Goal: Information Seeking & Learning: Learn about a topic

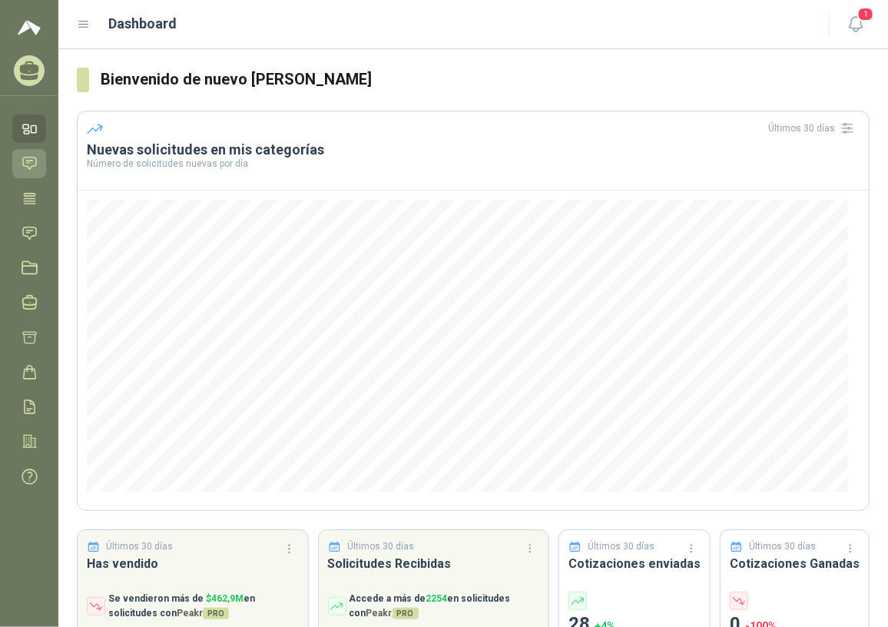
click at [25, 162] on icon at bounding box center [30, 163] width 16 height 16
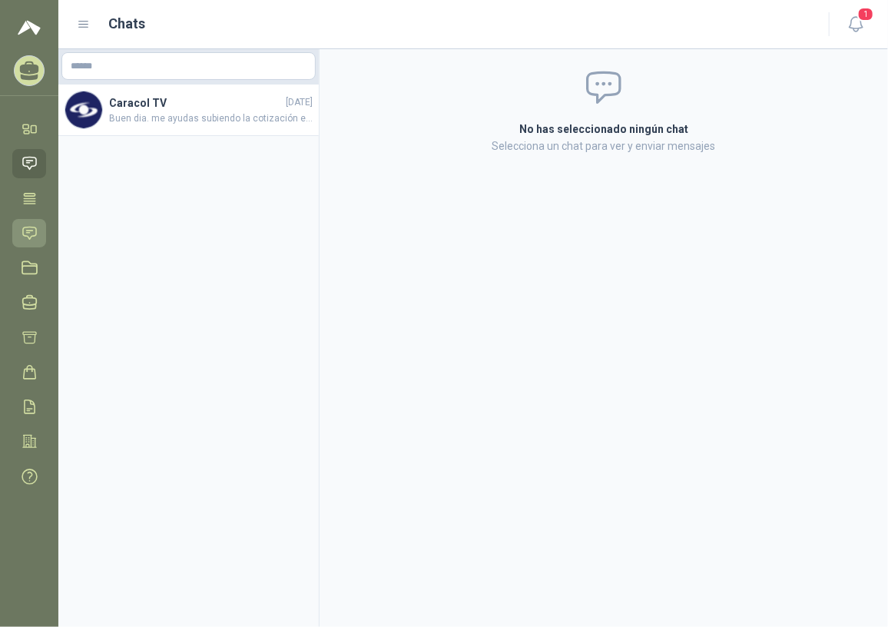
click at [30, 232] on icon at bounding box center [29, 233] width 13 height 12
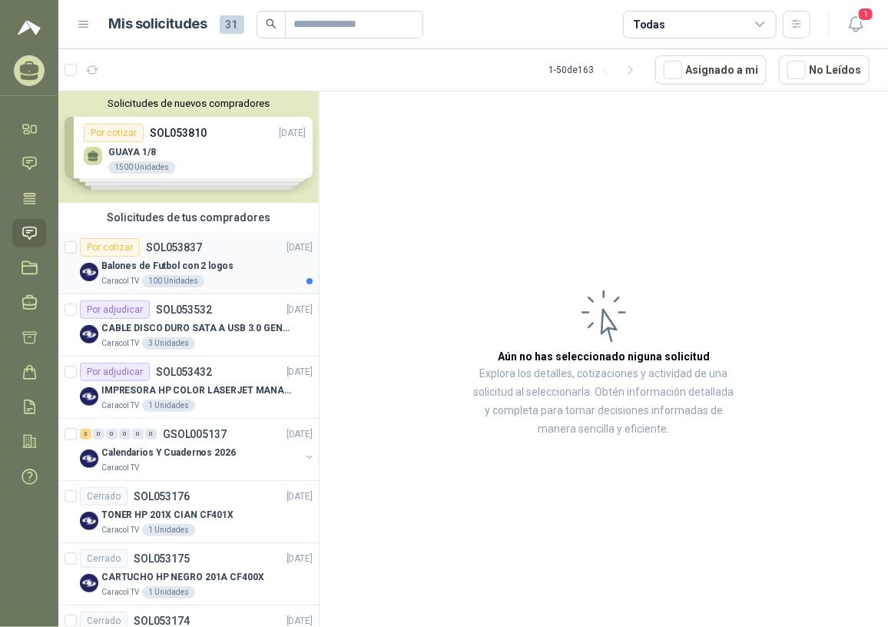
click at [201, 259] on p "Balones de Futbol con 2 logos" at bounding box center [167, 266] width 132 height 15
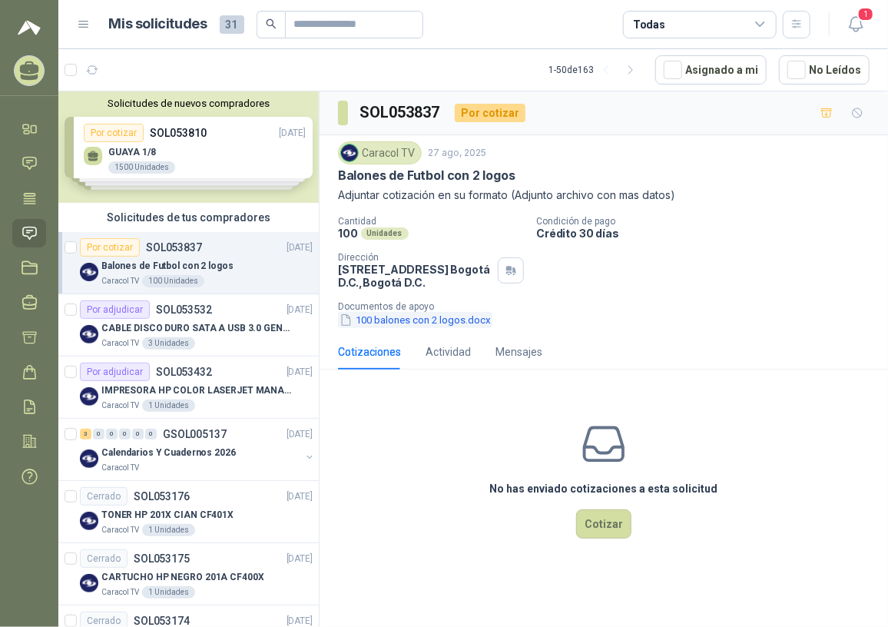
click at [391, 320] on button "100 balones con 2 logos.docx" at bounding box center [415, 320] width 154 height 16
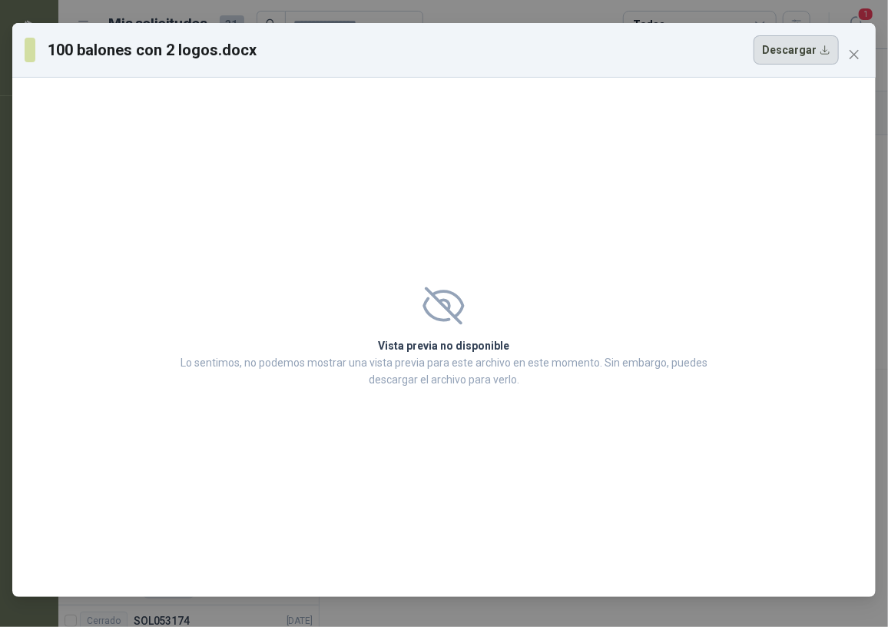
click at [818, 53] on button "Descargar" at bounding box center [796, 49] width 85 height 29
click at [854, 62] on button "Close" at bounding box center [854, 54] width 25 height 25
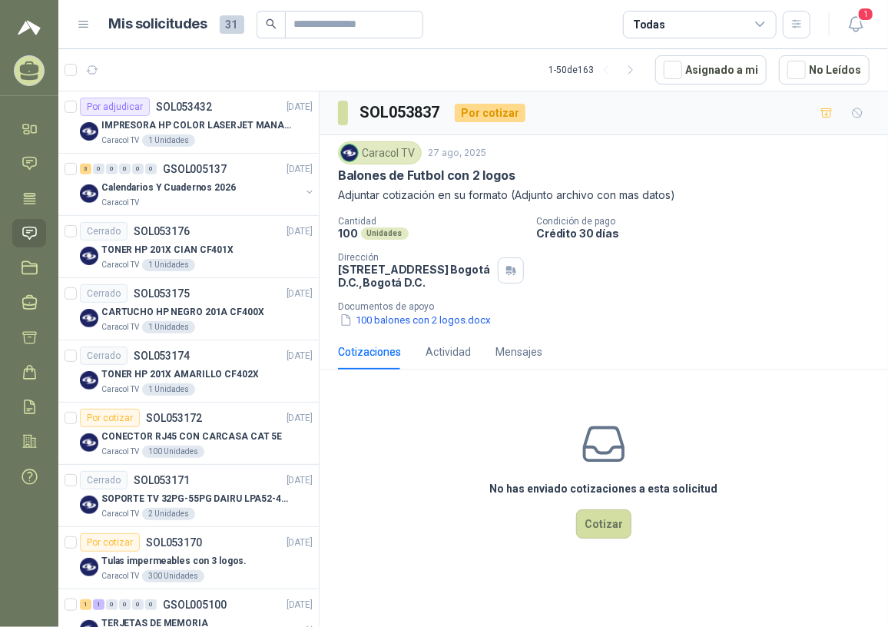
scroll to position [279, 0]
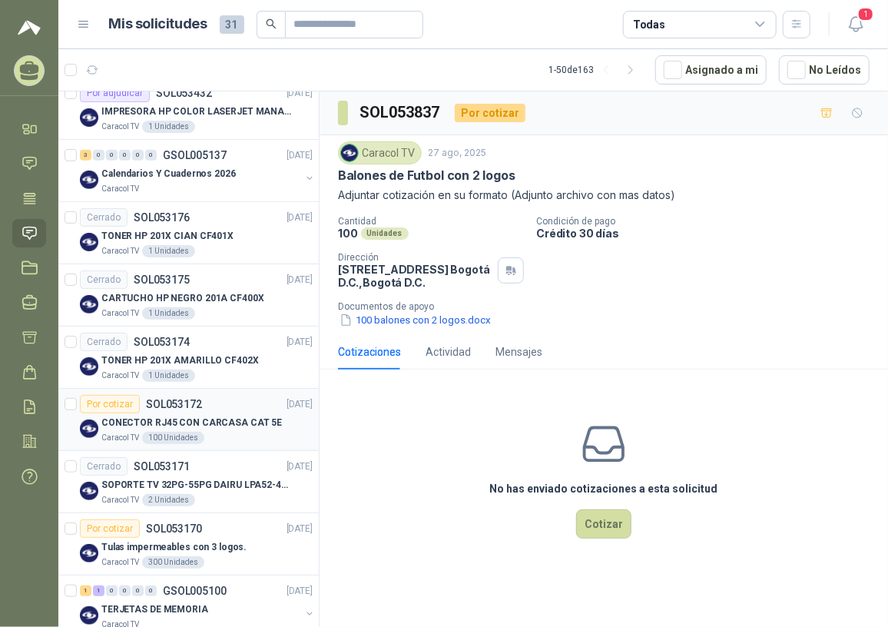
click at [199, 416] on p "CONECTOR RJ45 CON CARCASA CAT 5E" at bounding box center [191, 423] width 181 height 15
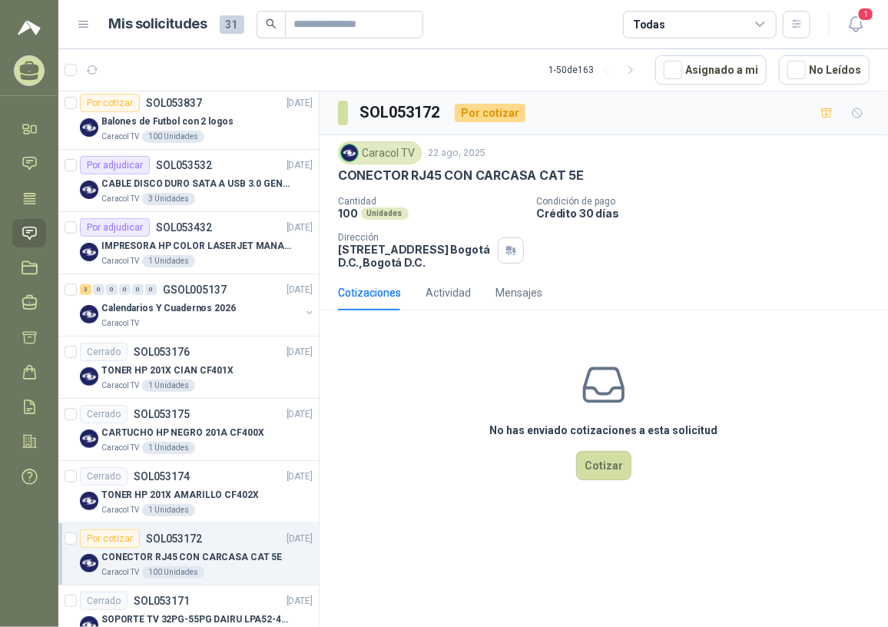
scroll to position [139, 0]
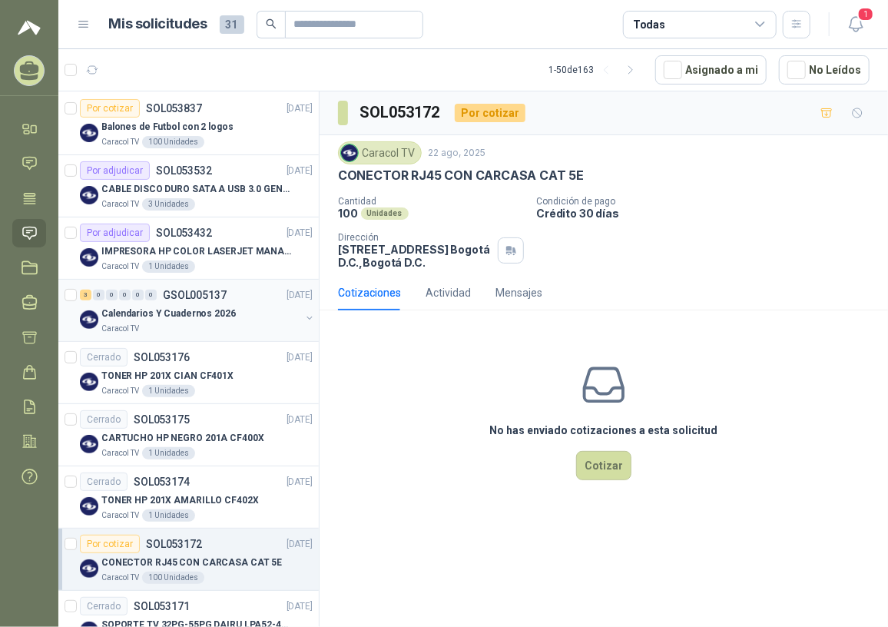
click at [225, 320] on div "Calendarios Y Cuadernos 2026" at bounding box center [200, 313] width 199 height 18
